Goal: Task Accomplishment & Management: Manage account settings

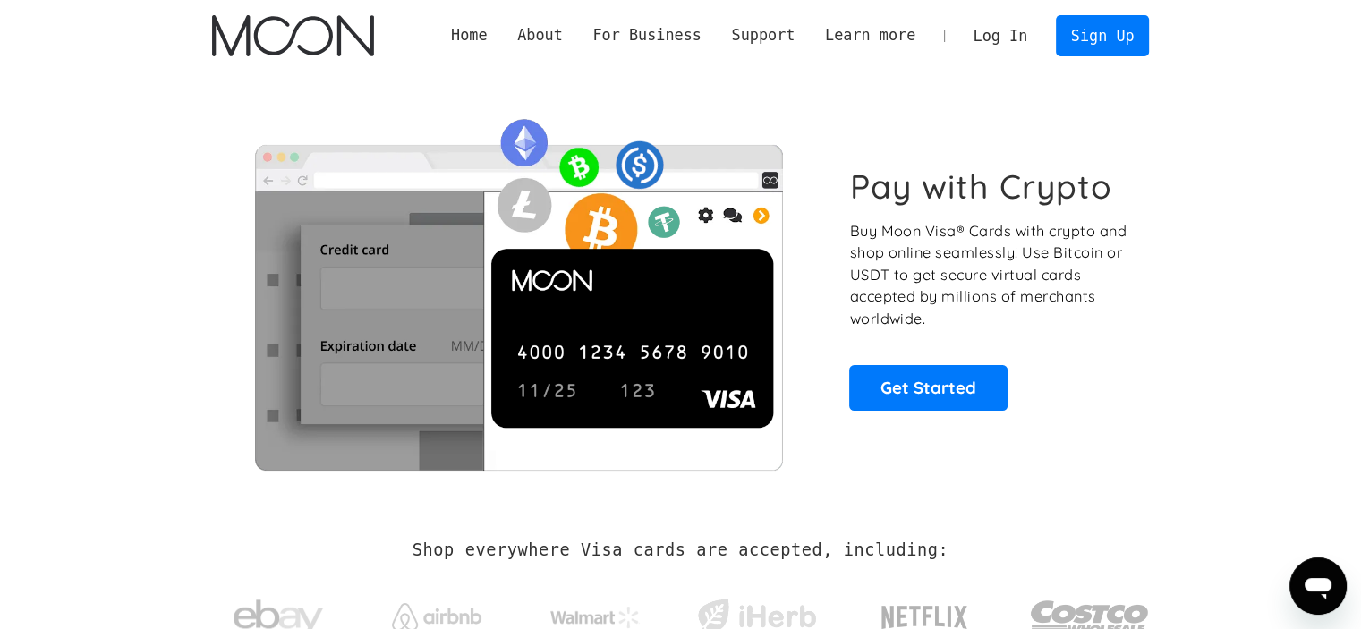
click at [1027, 28] on link "Log In" at bounding box center [1000, 35] width 84 height 39
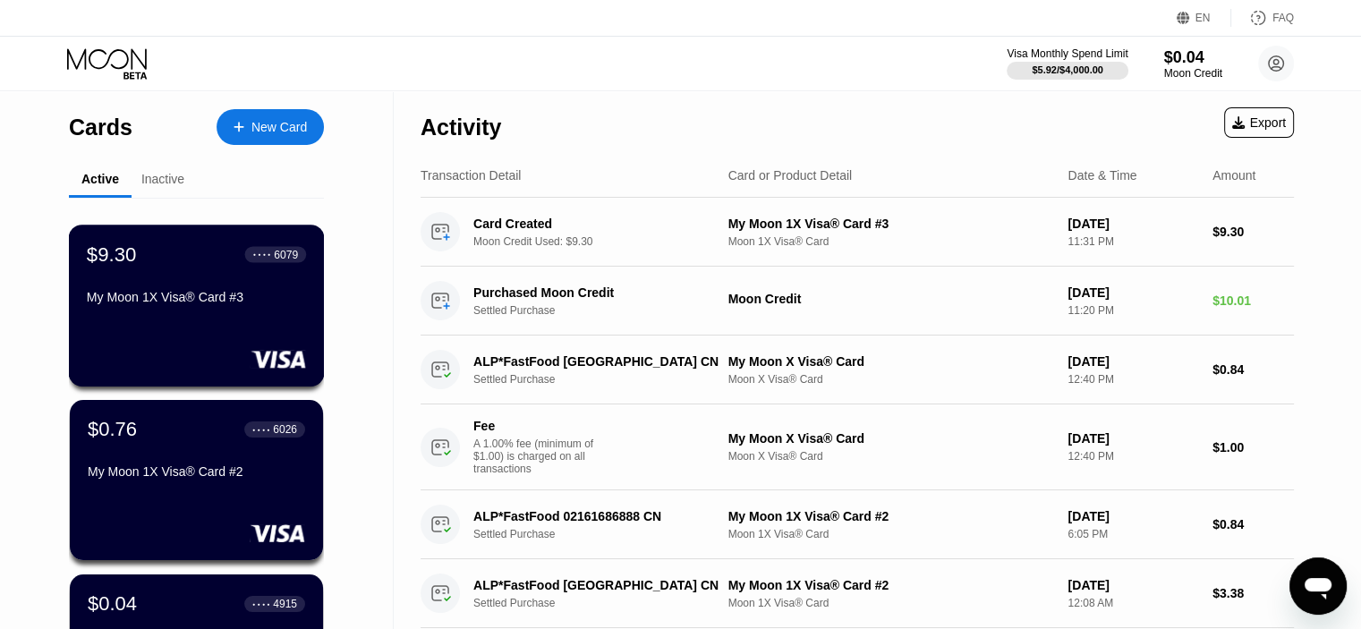
click at [274, 289] on div "$9.30 ● ● ● ● 6079 My Moon 1X Visa® Card #3" at bounding box center [196, 276] width 219 height 69
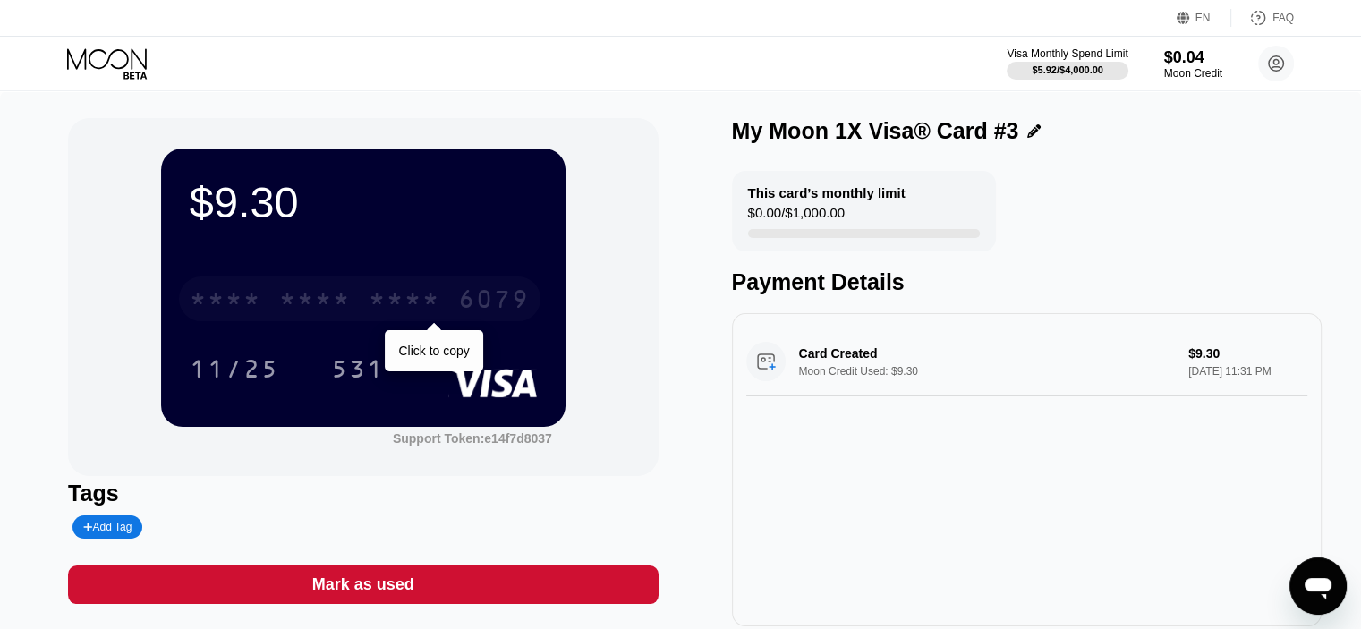
click at [454, 295] on div "* * * * * * * * * * * * 6079" at bounding box center [359, 298] width 361 height 45
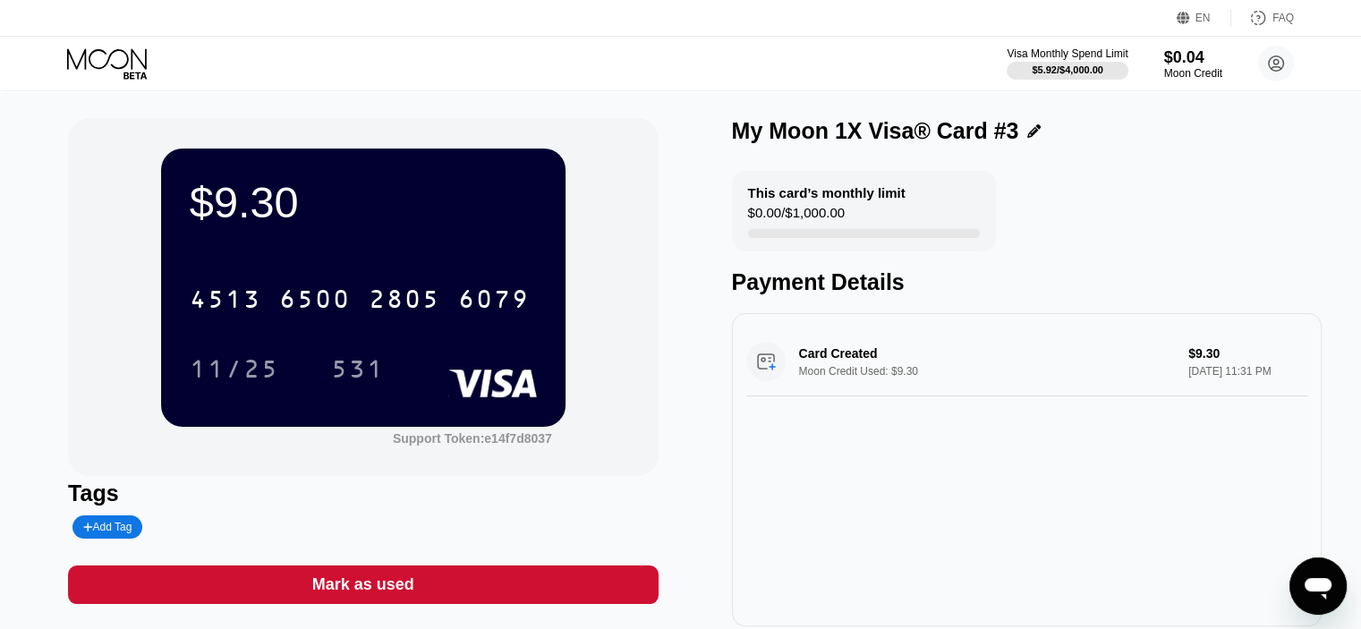
click at [696, 236] on div "$9.30 4513 6500 2805 6079 11/25 531 Support Token: e14f7d8037 Tags Add Tag Mark…" at bounding box center [680, 372] width 1225 height 508
